Goal: Navigation & Orientation: Understand site structure

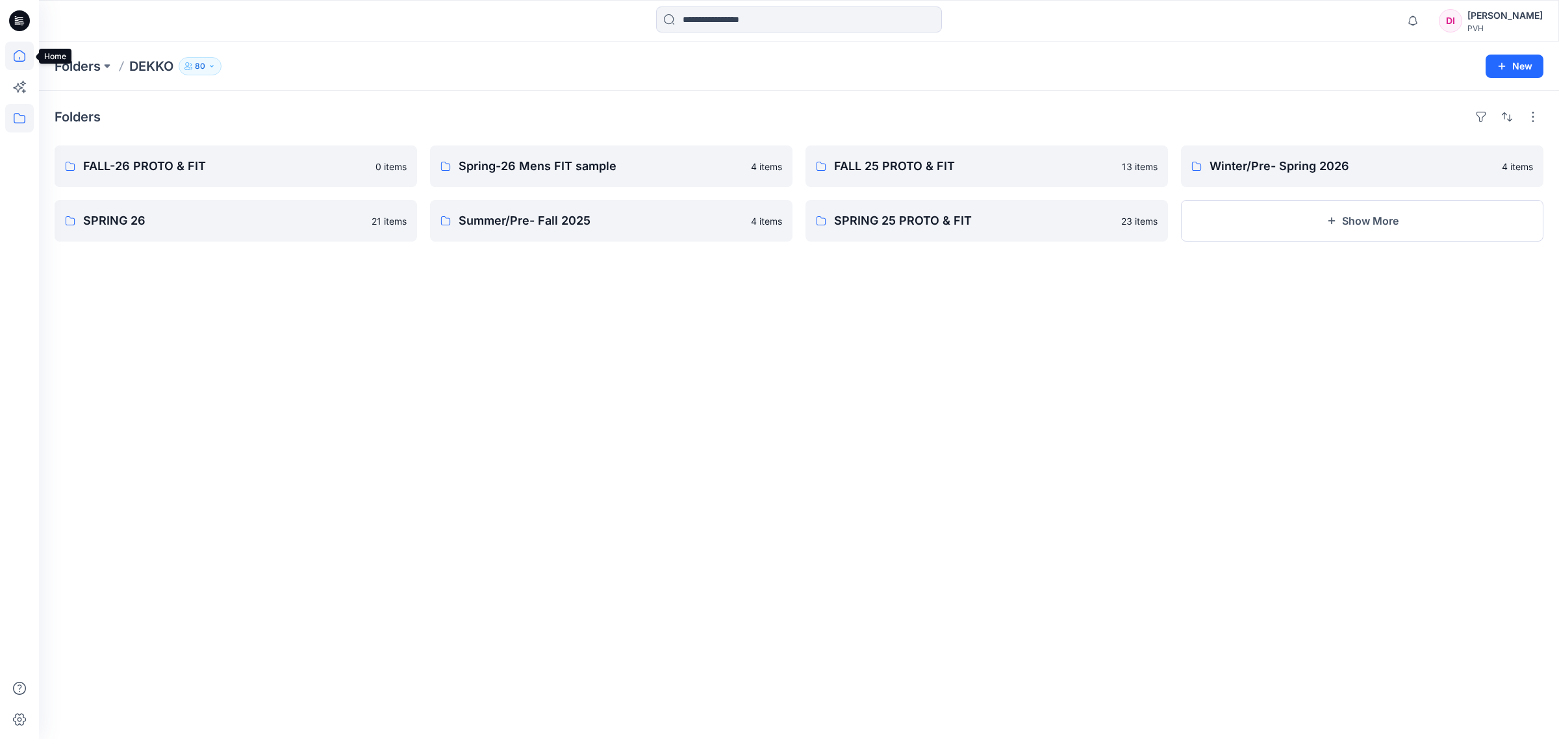
click at [23, 57] on icon at bounding box center [19, 56] width 29 height 29
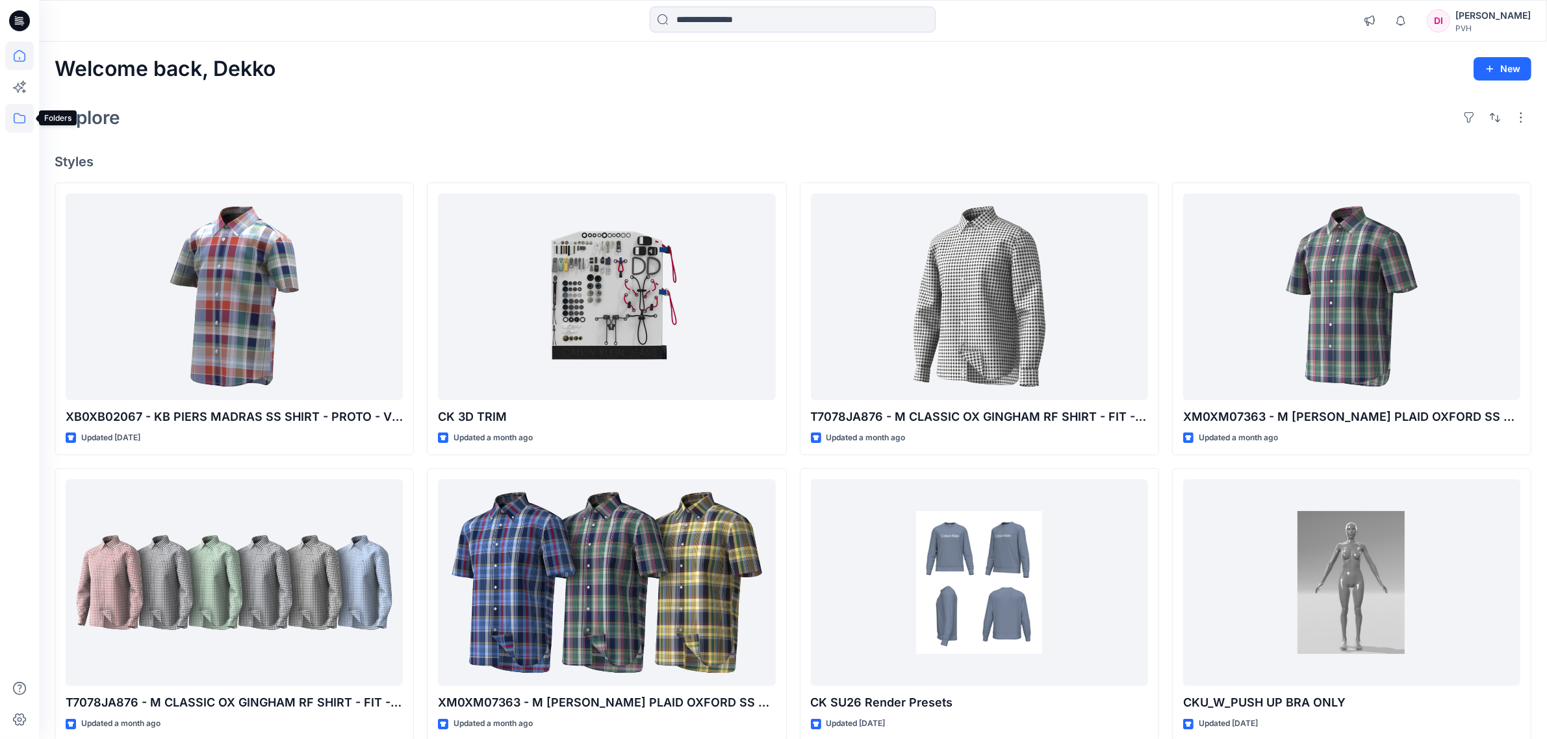
click at [11, 114] on icon at bounding box center [19, 118] width 29 height 29
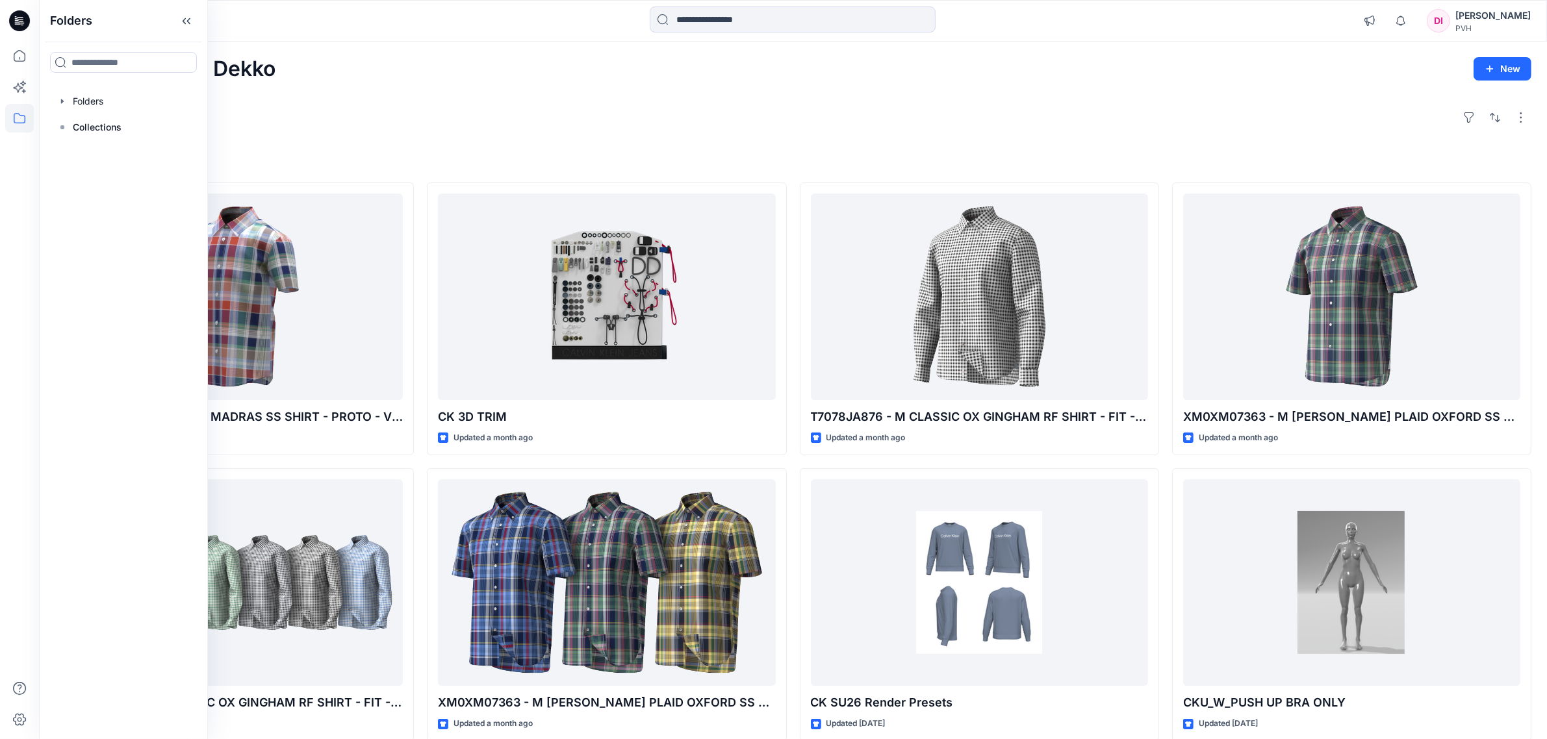
click at [17, 118] on icon at bounding box center [19, 118] width 29 height 29
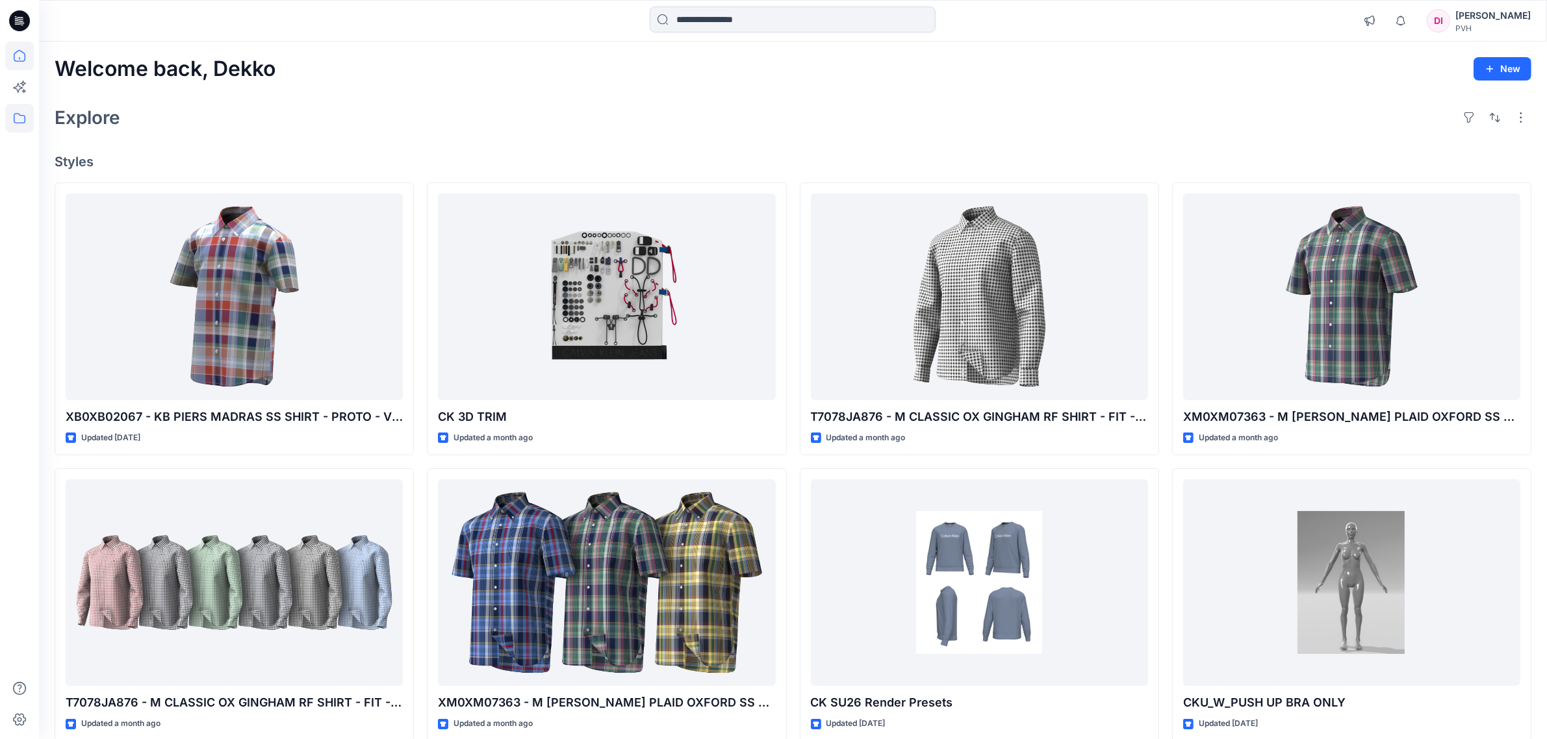
click at [17, 118] on icon at bounding box center [19, 118] width 29 height 29
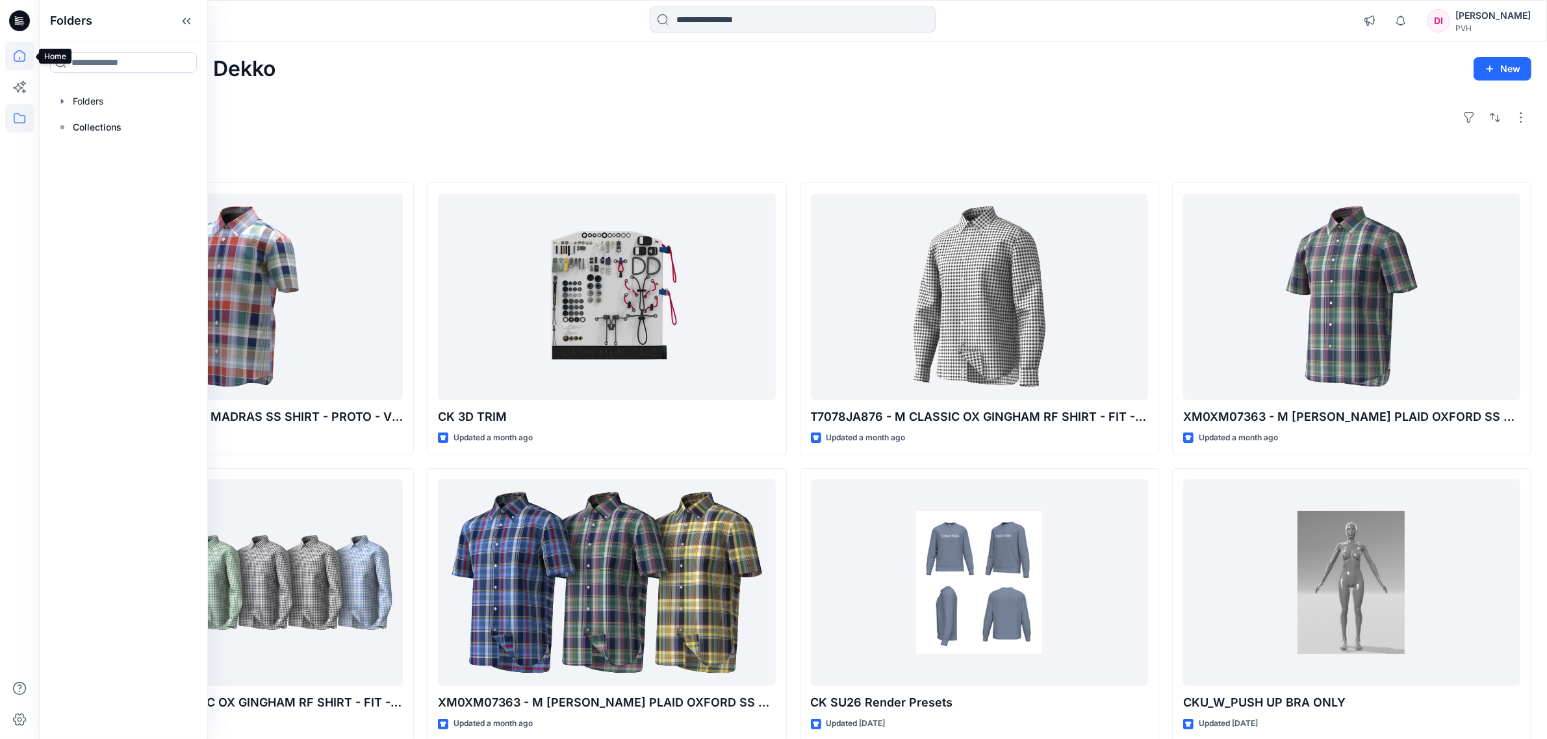
click at [18, 56] on icon at bounding box center [19, 56] width 29 height 29
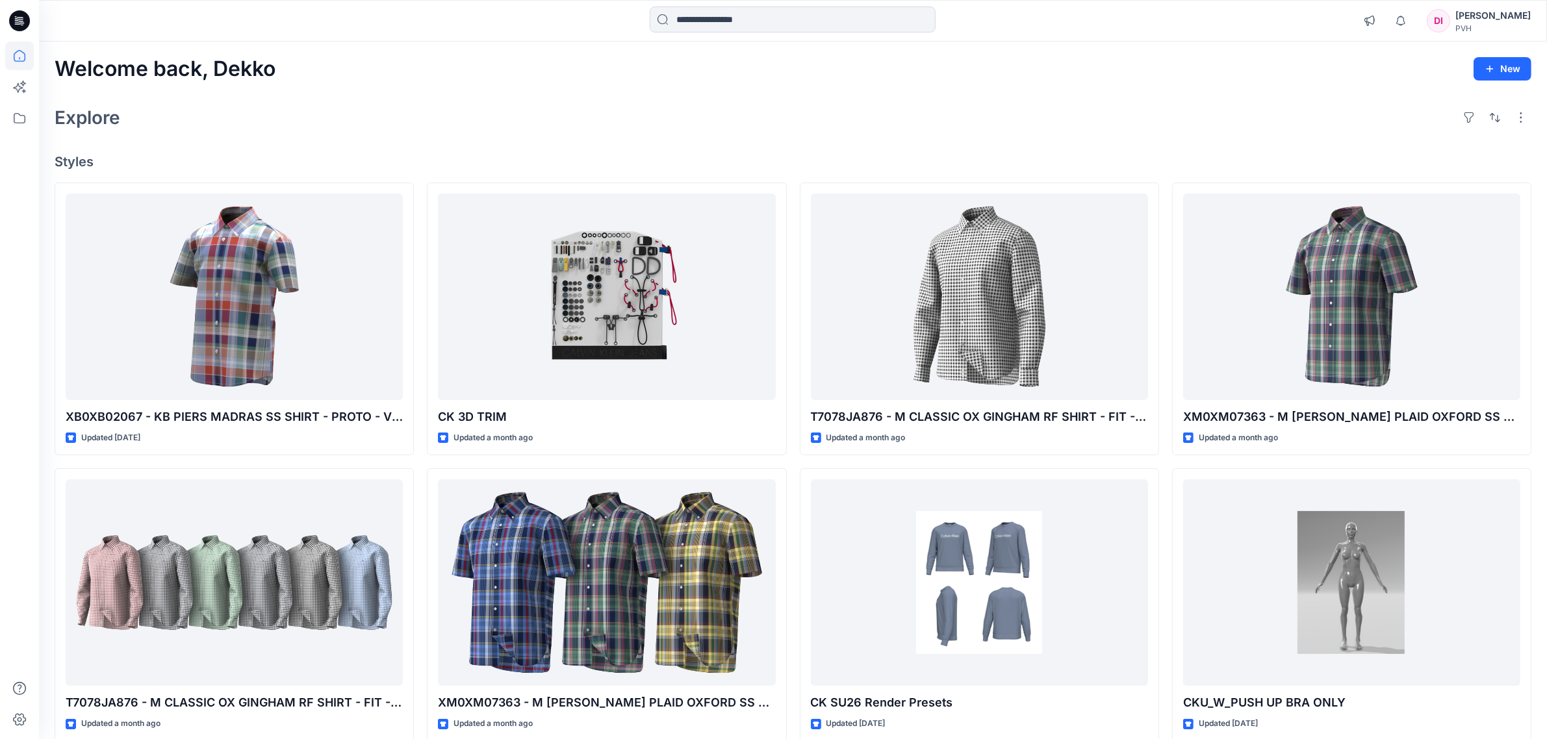
click at [17, 18] on icon at bounding box center [16, 18] width 3 height 1
click at [17, 20] on icon at bounding box center [17, 20] width 4 height 1
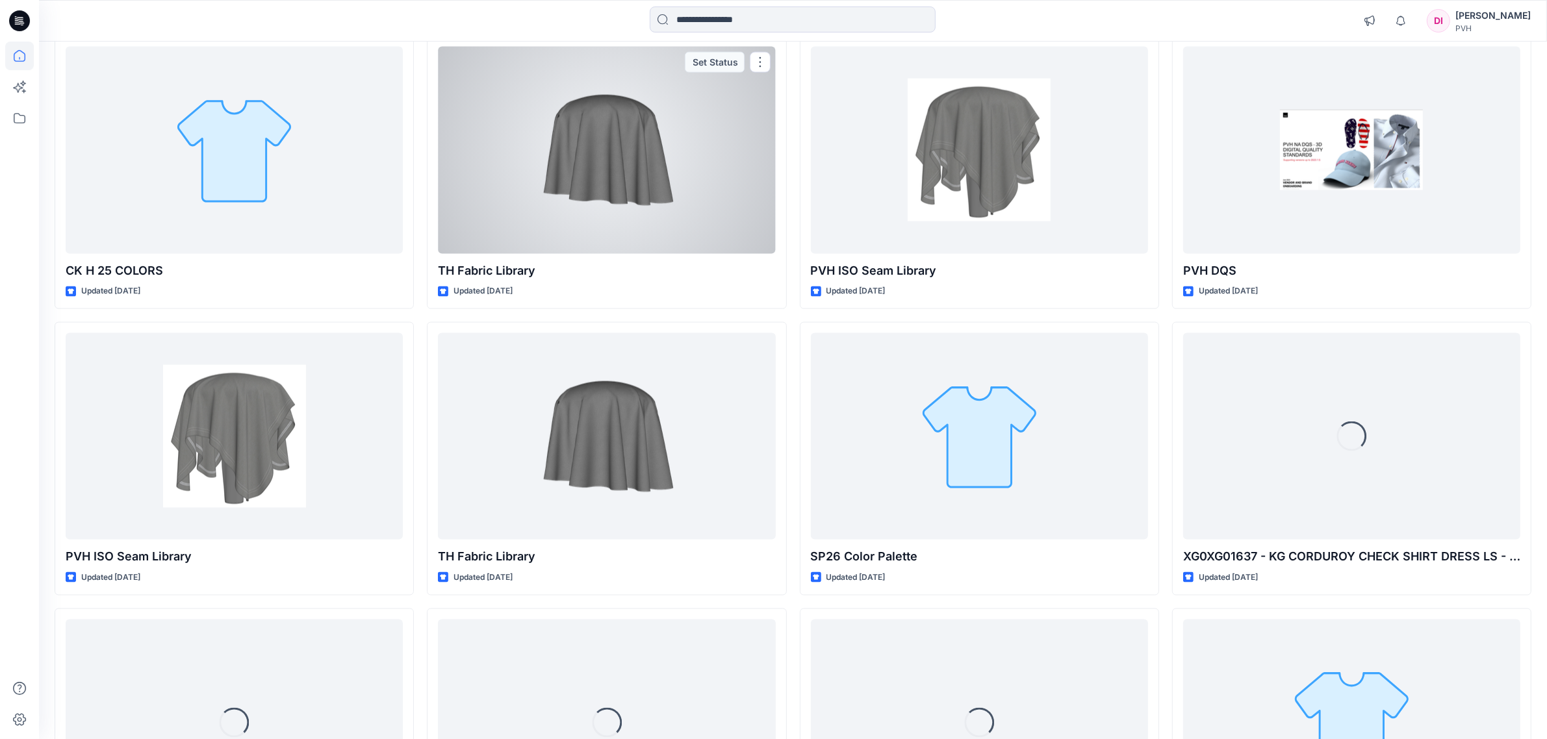
scroll to position [2842, 0]
